Goal: Transaction & Acquisition: Purchase product/service

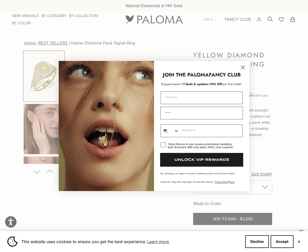
click at [242, 65] on circle "Close dialog" at bounding box center [242, 67] width 8 height 8
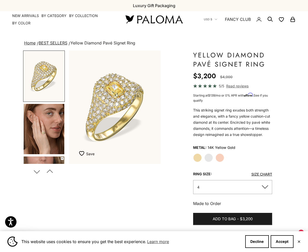
click at [211, 157] on label "White Gold" at bounding box center [208, 157] width 9 height 9
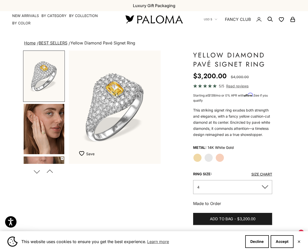
click at [219, 157] on label "Rose Gold" at bounding box center [219, 157] width 9 height 9
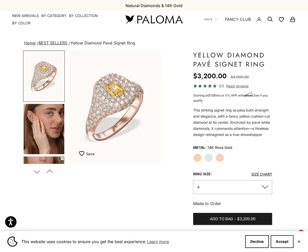
click at [208, 158] on label "White Gold" at bounding box center [208, 157] width 9 height 9
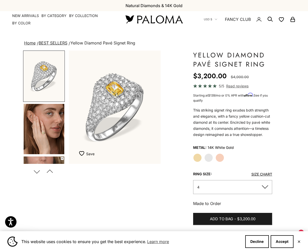
click at [49, 133] on img "Go to item 4" at bounding box center [44, 129] width 41 height 50
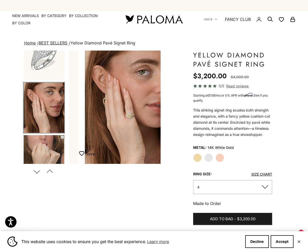
scroll to position [0, 98]
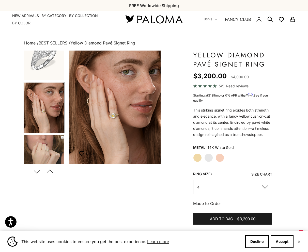
click at [196, 157] on label "Yellow Gold" at bounding box center [197, 157] width 9 height 9
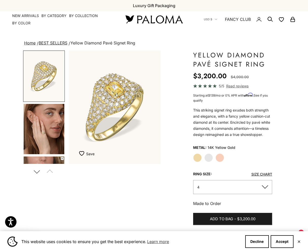
click at [48, 128] on img "Go to item 4" at bounding box center [44, 129] width 41 height 50
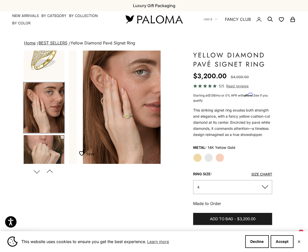
scroll to position [0, 98]
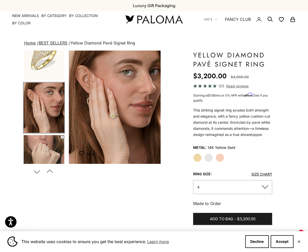
click at [115, 116] on img "Item 4 of 14" at bounding box center [115, 106] width 92 height 113
